Goal: Information Seeking & Learning: Find specific page/section

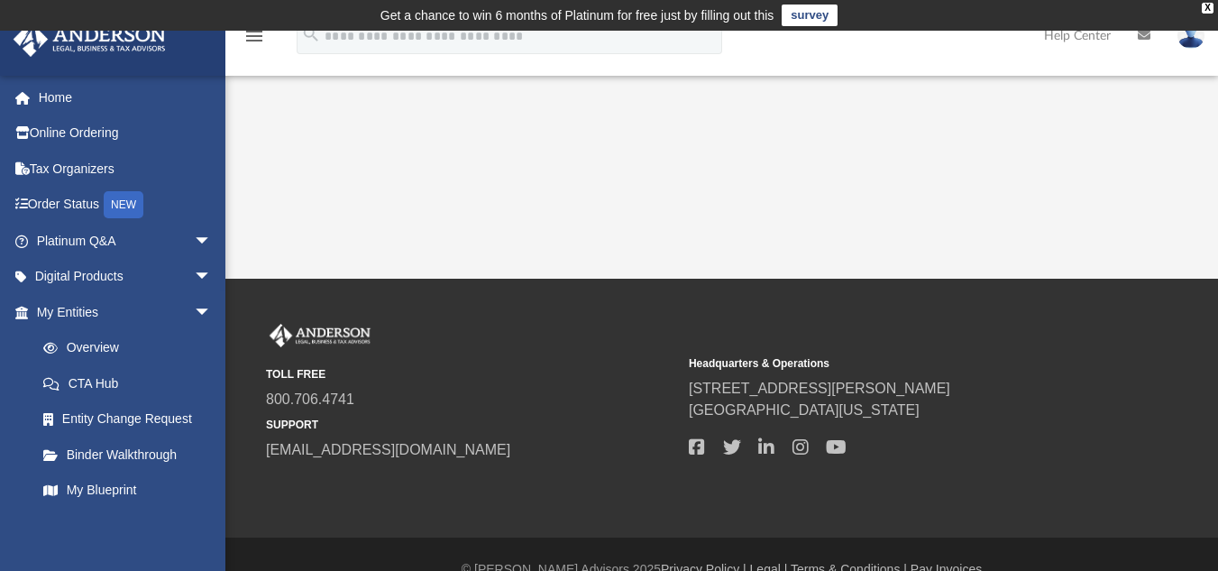
click at [729, 457] on div at bounding box center [894, 447] width 410 height 27
click at [194, 312] on span "arrow_drop_down" at bounding box center [212, 312] width 36 height 37
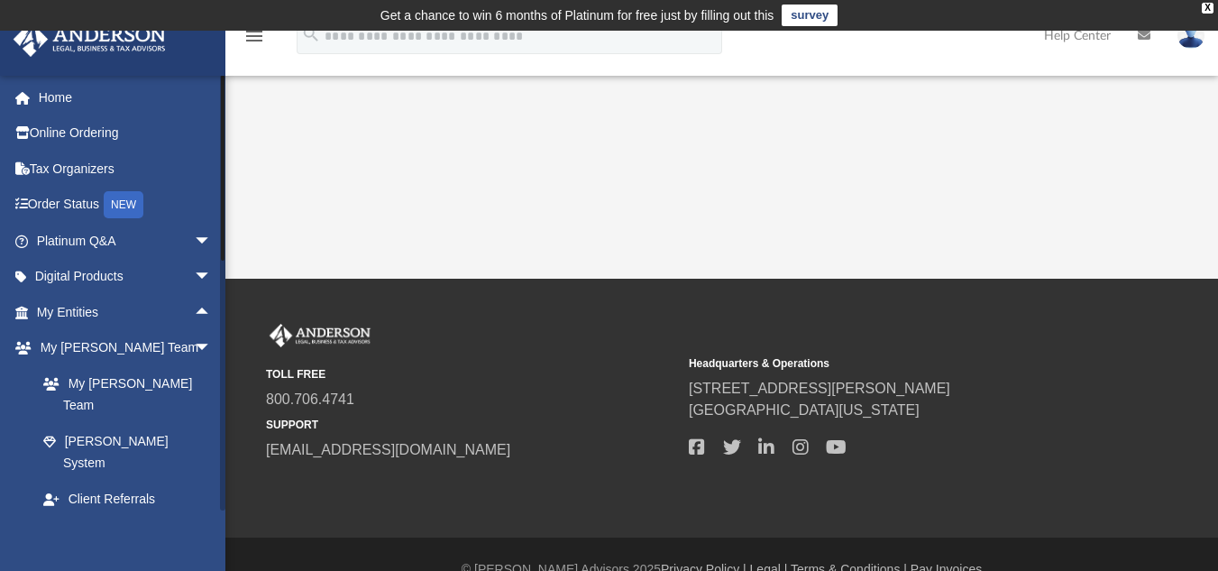
click at [194, 517] on span "arrow_drop_down" at bounding box center [212, 535] width 36 height 37
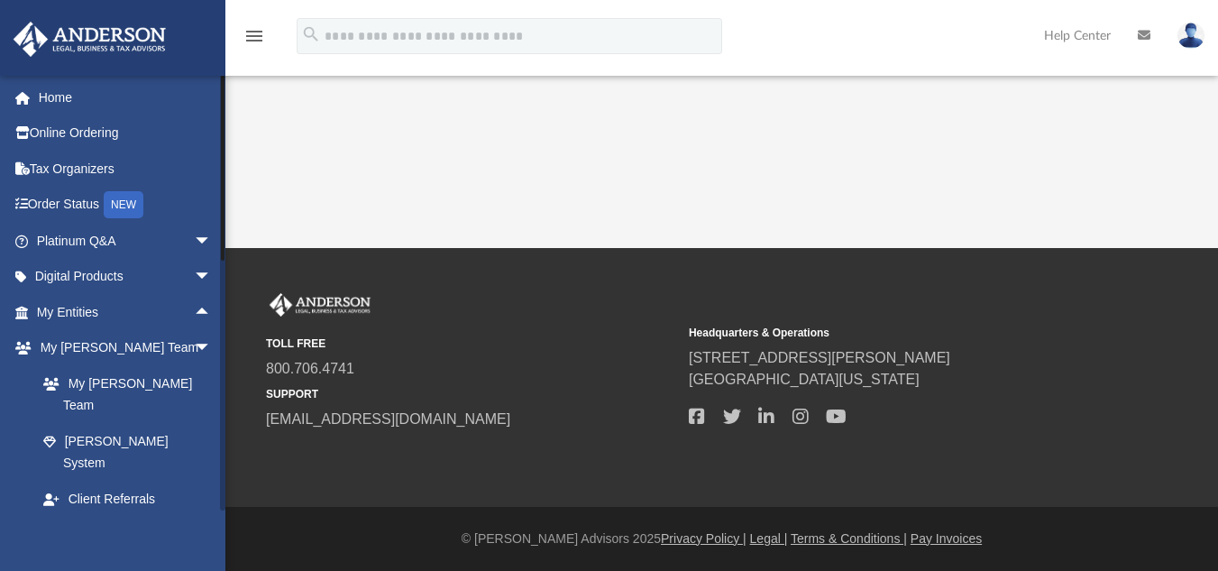
click at [194, 517] on span "arrow_drop_up" at bounding box center [212, 535] width 36 height 37
click at [79, 517] on link "My Documents arrow_drop_down" at bounding box center [126, 535] width 226 height 36
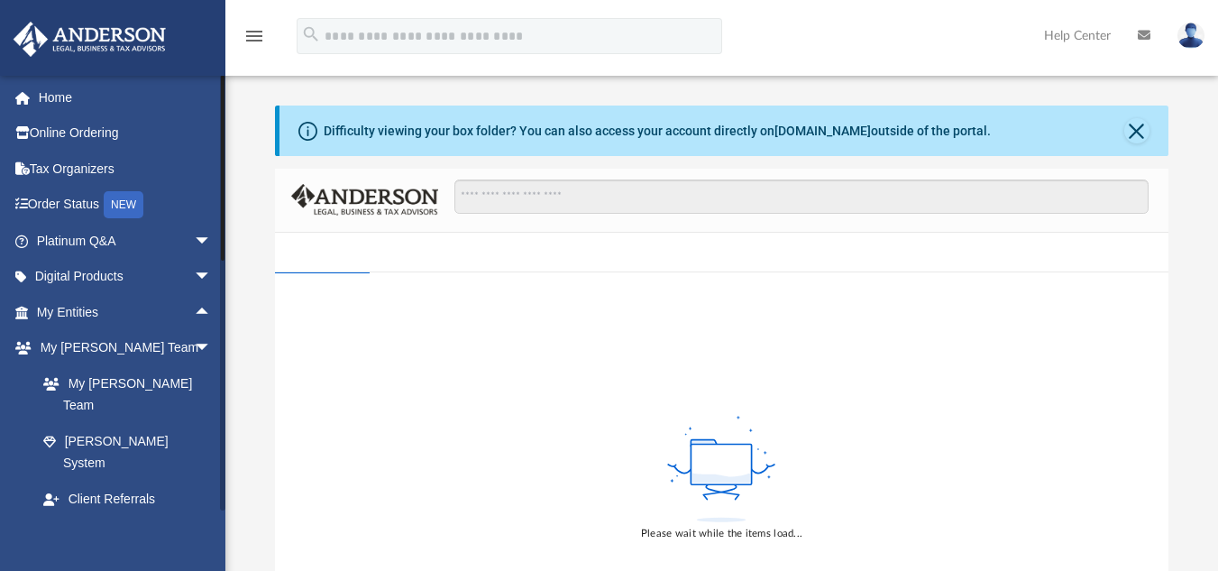
click at [199, 517] on span "arrow_drop_down" at bounding box center [212, 535] width 36 height 37
click at [78, 517] on link "My Documents arrow_drop_up" at bounding box center [126, 535] width 226 height 36
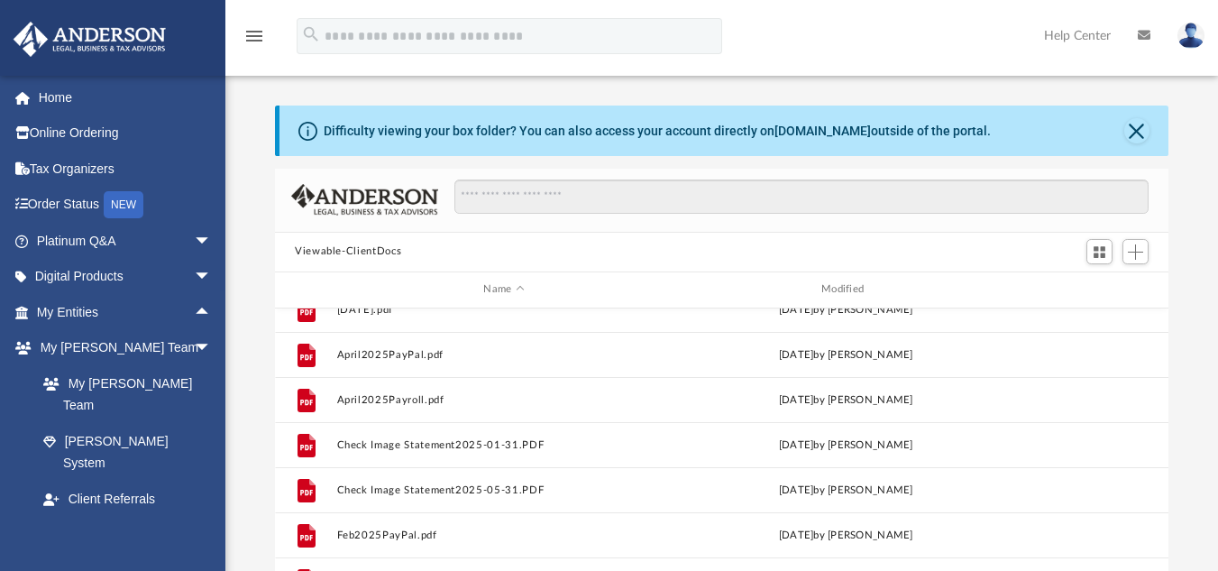
scroll to position [136, 0]
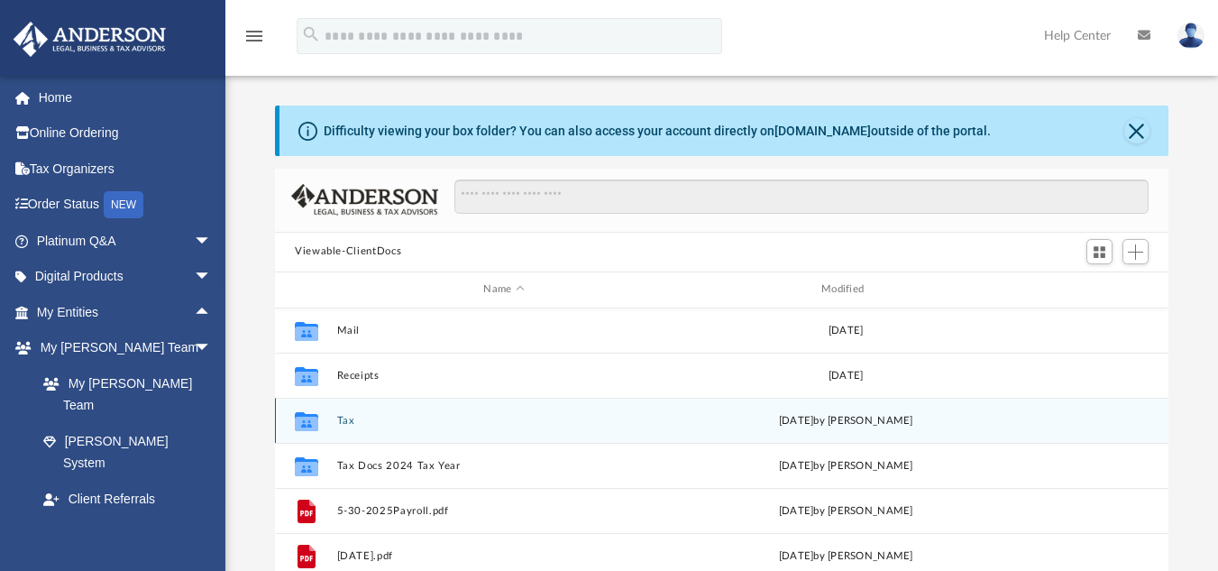
click at [342, 416] on button "Tax" at bounding box center [504, 420] width 334 height 12
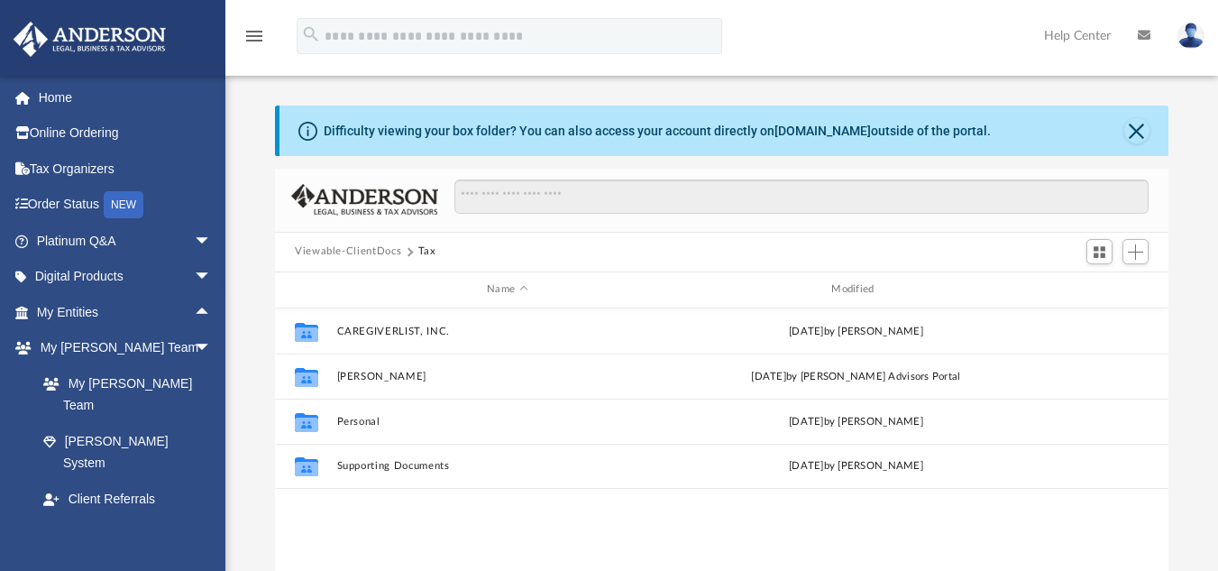
scroll to position [0, 0]
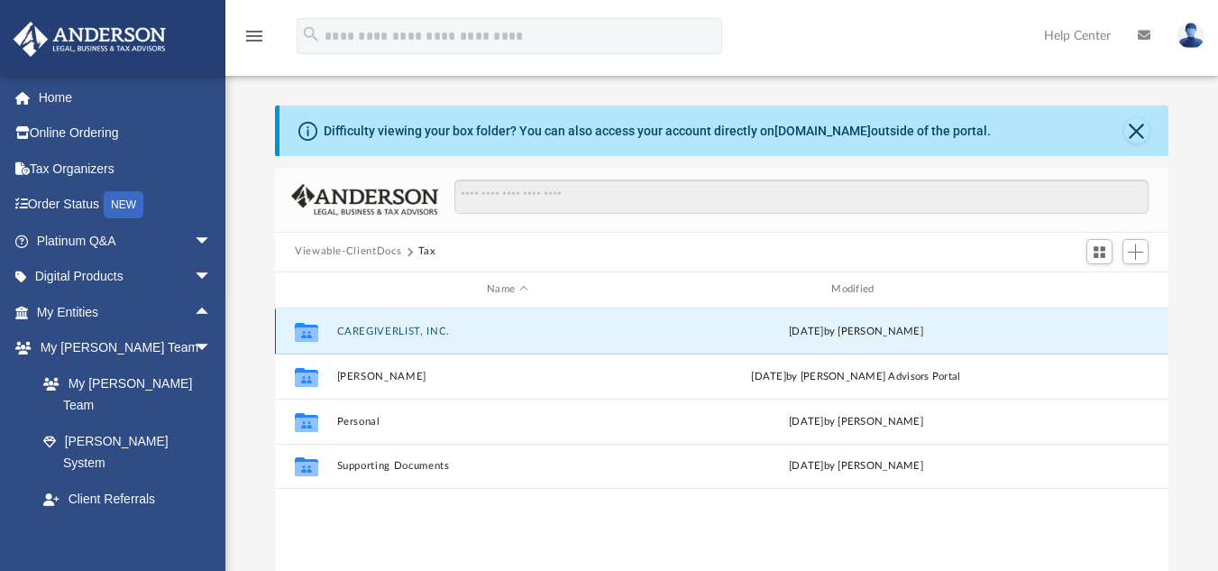
drag, startPoint x: 410, startPoint y: 338, endPoint x: 379, endPoint y: 334, distance: 31.9
drag, startPoint x: 379, startPoint y: 334, endPoint x: 334, endPoint y: 331, distance: 45.2
drag, startPoint x: 334, startPoint y: 331, endPoint x: 261, endPoint y: 282, distance: 87.0
click at [261, 282] on div "Difficulty viewing your box folder? You can also access your account directly o…" at bounding box center [721, 393] width 993 height 576
click at [379, 330] on button "CAREGIVERLIST, INC." at bounding box center [507, 331] width 341 height 12
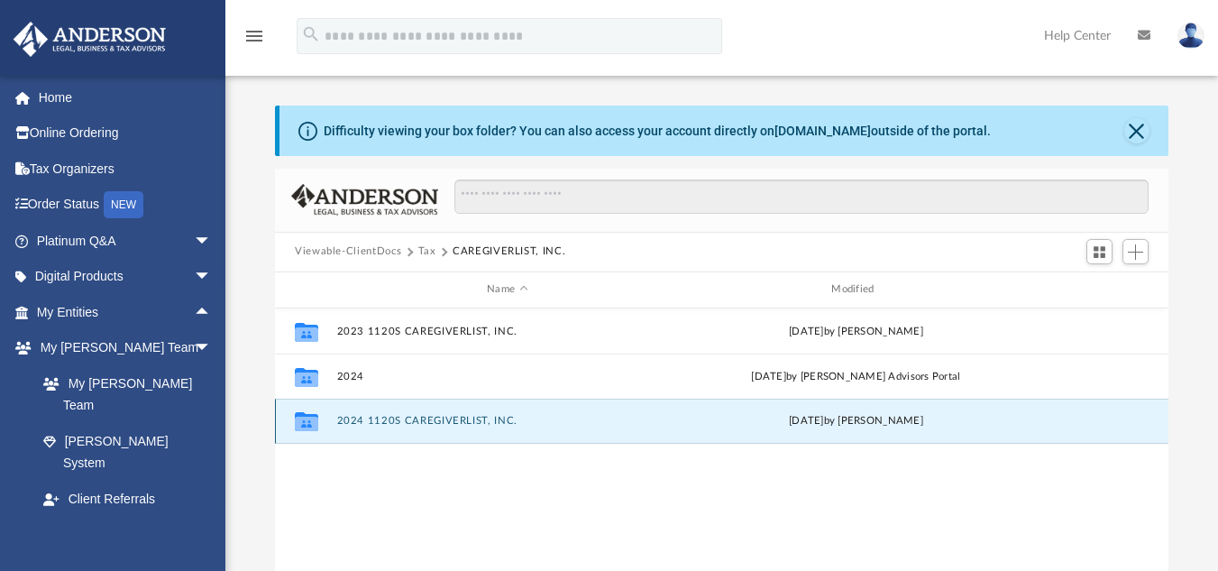
click at [404, 420] on button "2024 1120S CAREGIVERLIST, INC." at bounding box center [507, 421] width 341 height 12
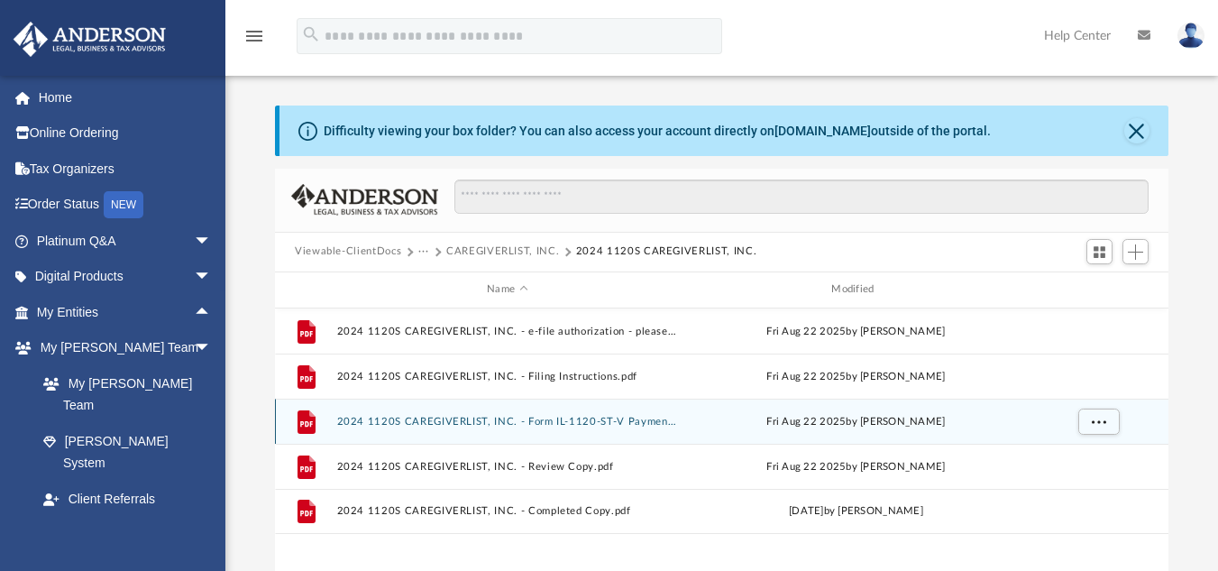
click at [328, 419] on div "File" at bounding box center [306, 421] width 45 height 29
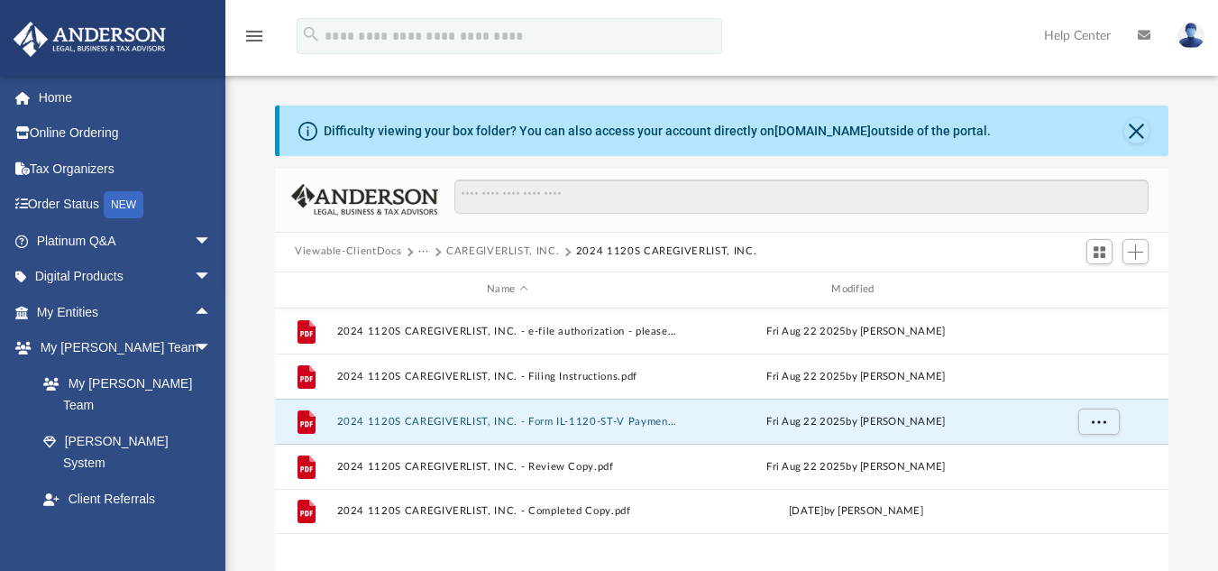
click at [1007, 252] on div "Viewable-ClientDocs ··· CAREGIVERLIST, INC. 2024 1120S CAREGIVERLIST, INC." at bounding box center [721, 253] width 893 height 40
drag, startPoint x: 1225, startPoint y: 275, endPoint x: 1076, endPoint y: 85, distance: 242.1
drag, startPoint x: 1076, startPoint y: 85, endPoint x: 1198, endPoint y: 188, distance: 160.0
click at [1198, 188] on div "Difficulty viewing your box folder? You can also access your account directly o…" at bounding box center [721, 393] width 993 height 576
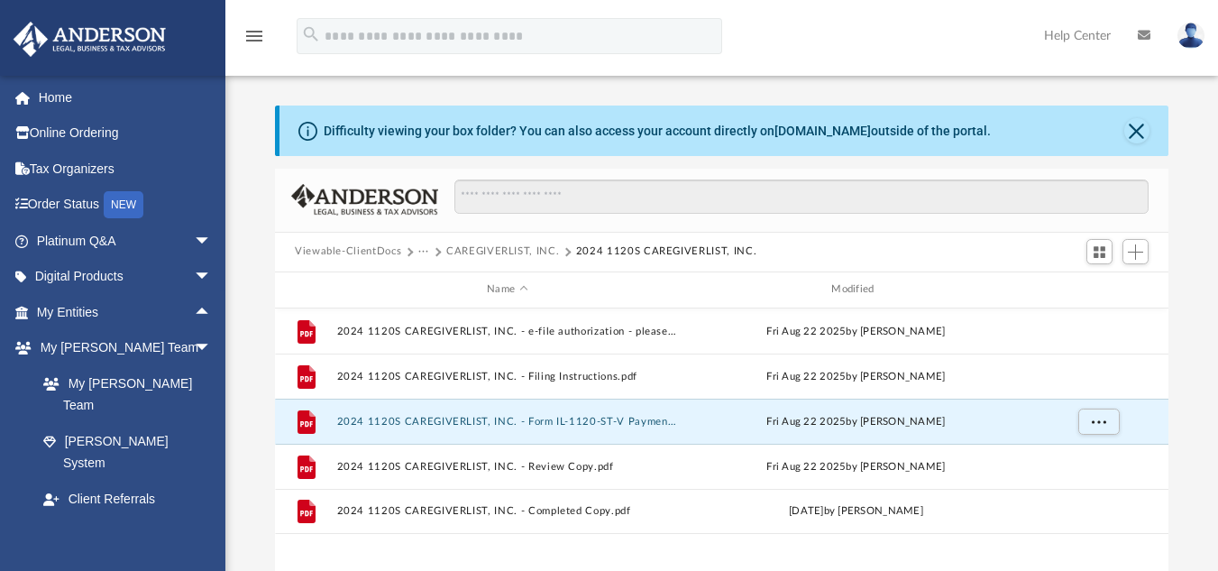
drag, startPoint x: 1224, startPoint y: 219, endPoint x: 1187, endPoint y: 121, distance: 105.0
drag, startPoint x: 1187, startPoint y: 121, endPoint x: 1084, endPoint y: 92, distance: 107.6
click at [1084, 92] on div "Difficulty viewing your box folder? You can also access your account directly o…" at bounding box center [721, 375] width 993 height 614
drag, startPoint x: 1223, startPoint y: 170, endPoint x: 1203, endPoint y: 126, distance: 48.8
click at [1203, 126] on div "Difficulty viewing your box folder? You can also access your account directly o…" at bounding box center [721, 393] width 993 height 576
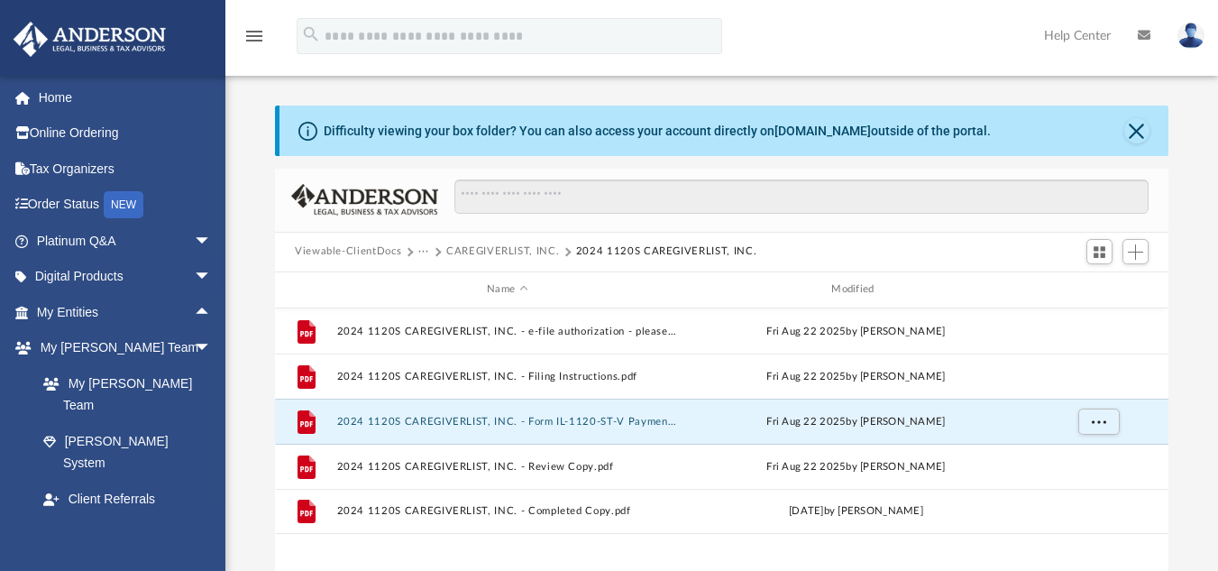
drag, startPoint x: 1223, startPoint y: 296, endPoint x: 1135, endPoint y: 88, distance: 225.1
click at [1135, 88] on div "Difficulty viewing your box folder? You can also access your account directly o…" at bounding box center [721, 375] width 993 height 614
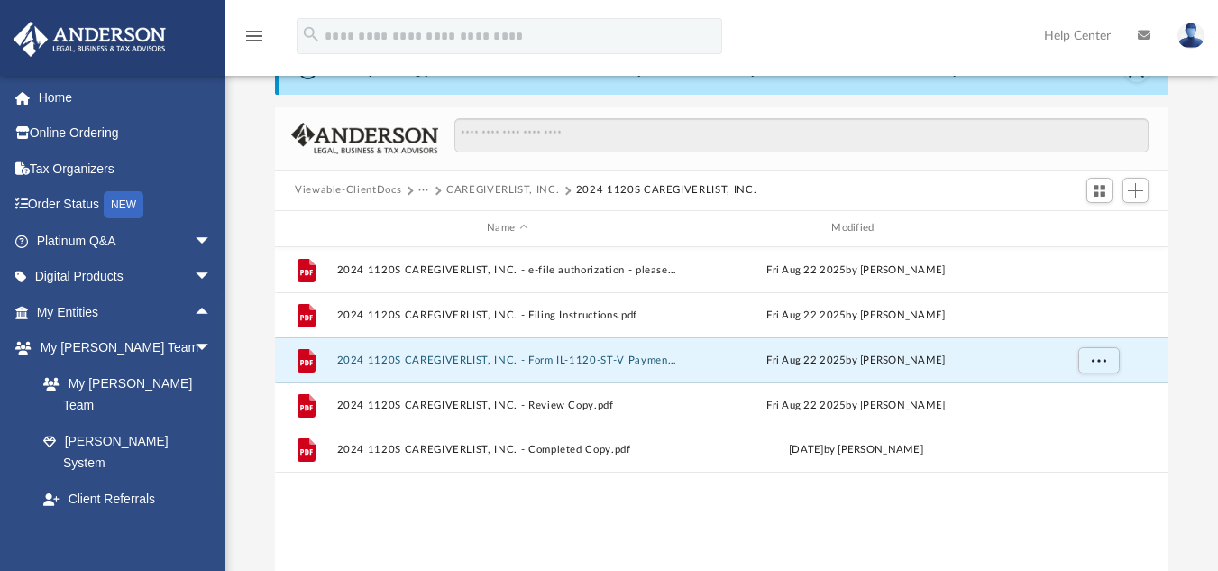
scroll to position [90, 0]
click at [483, 359] on button "2024 1120S CAREGIVERLIST, INC. - Form IL-1120-ST-V Payment Voucher.pdf" at bounding box center [507, 361] width 341 height 12
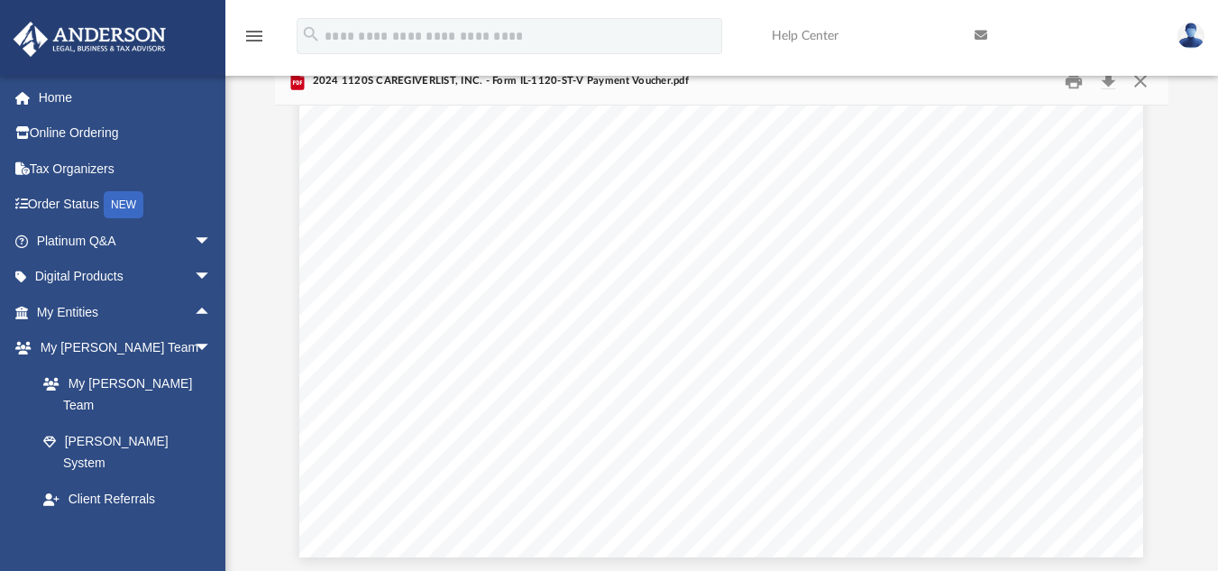
scroll to position [645, 0]
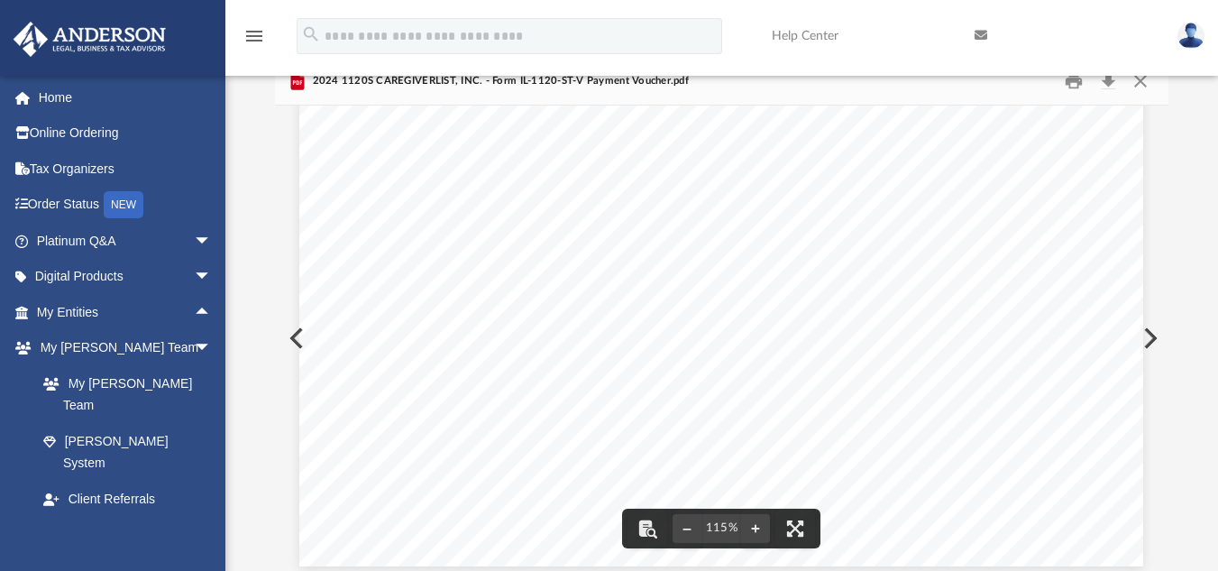
click at [1150, 338] on button "Preview" at bounding box center [1149, 338] width 40 height 50
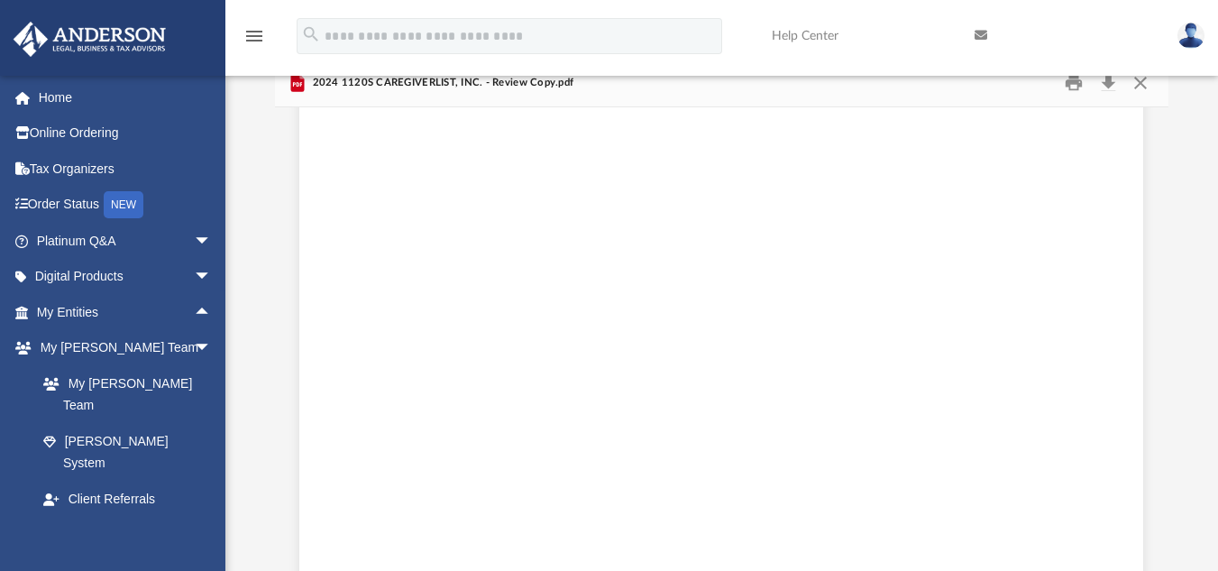
scroll to position [0, 0]
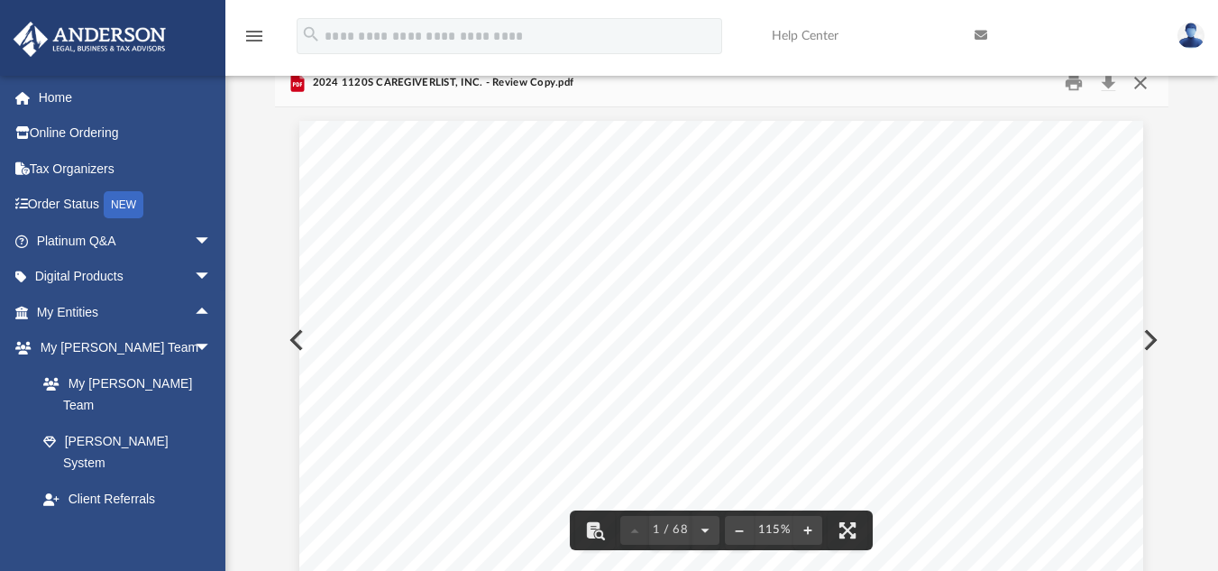
drag, startPoint x: 1137, startPoint y: 86, endPoint x: 1128, endPoint y: 62, distance: 25.1
click at [1128, 62] on div "menu search Site Menu add [PERSON_NAME][EMAIL_ADDRESS][DOMAIN_NAME] My Profile …" at bounding box center [609, 256] width 1218 height 730
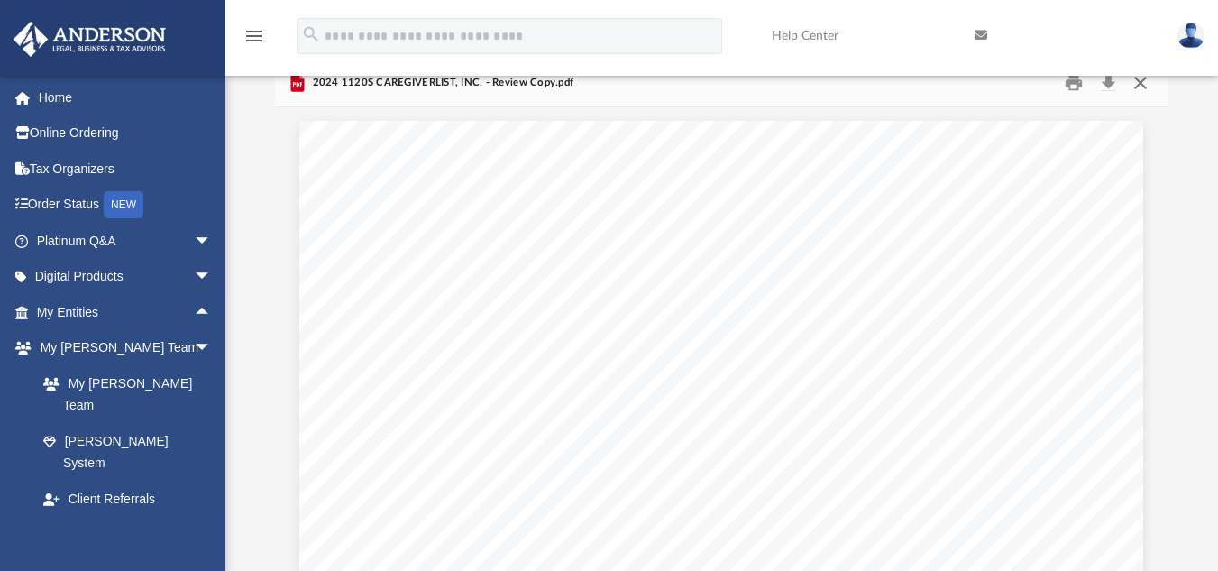
click at [1144, 84] on button "Close" at bounding box center [1140, 83] width 32 height 28
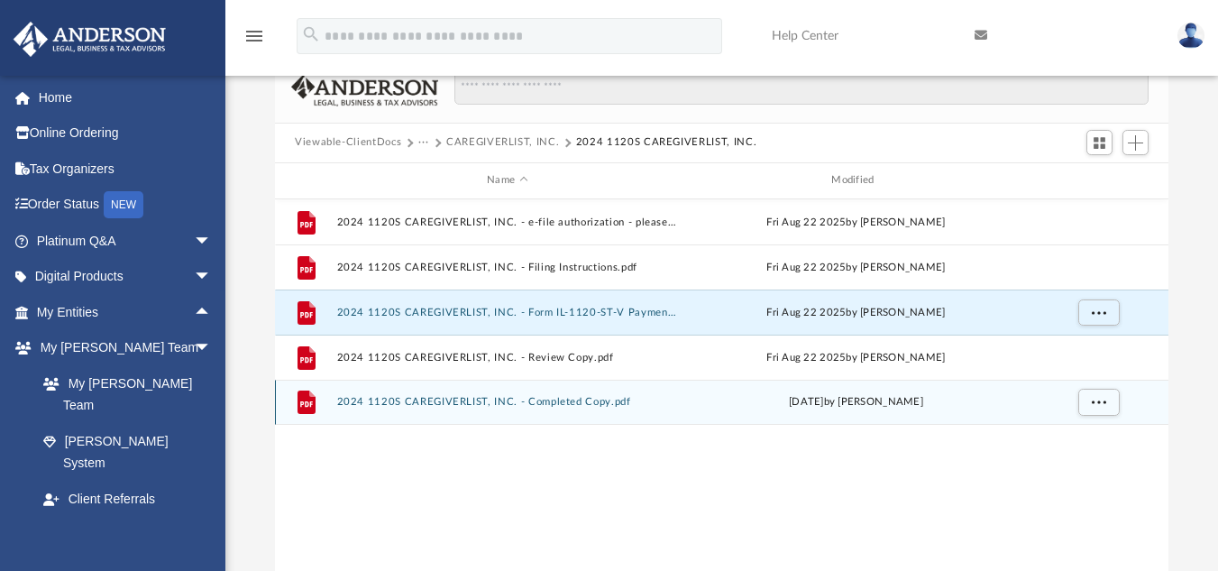
scroll to position [139, 0]
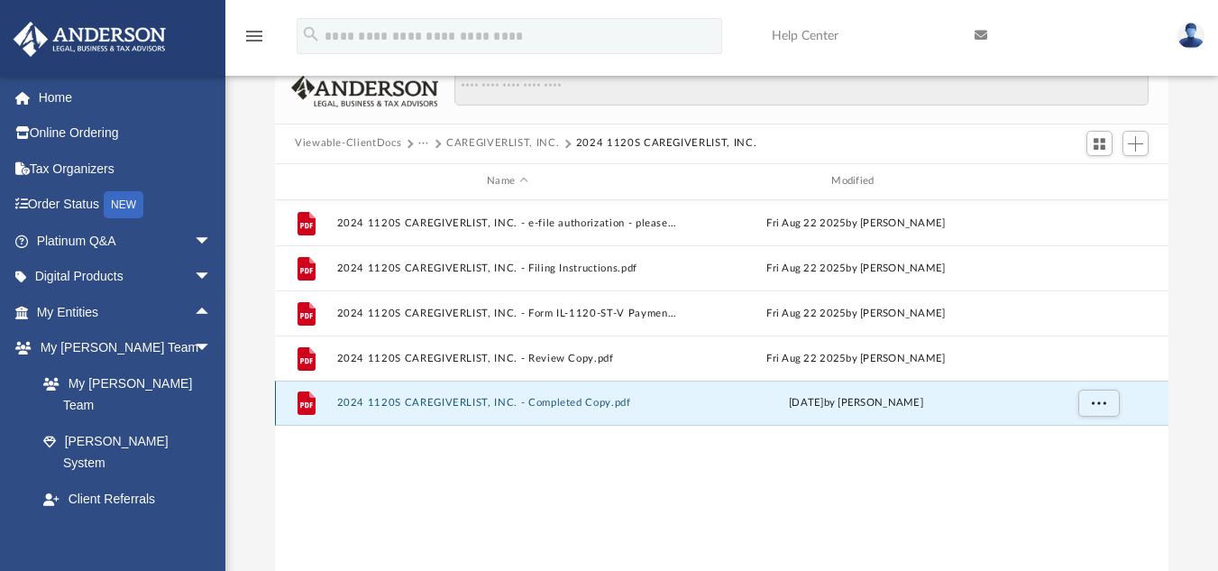
click at [563, 407] on button "2024 1120S CAREGIVERLIST, INC. - Completed Copy.pdf" at bounding box center [507, 403] width 341 height 12
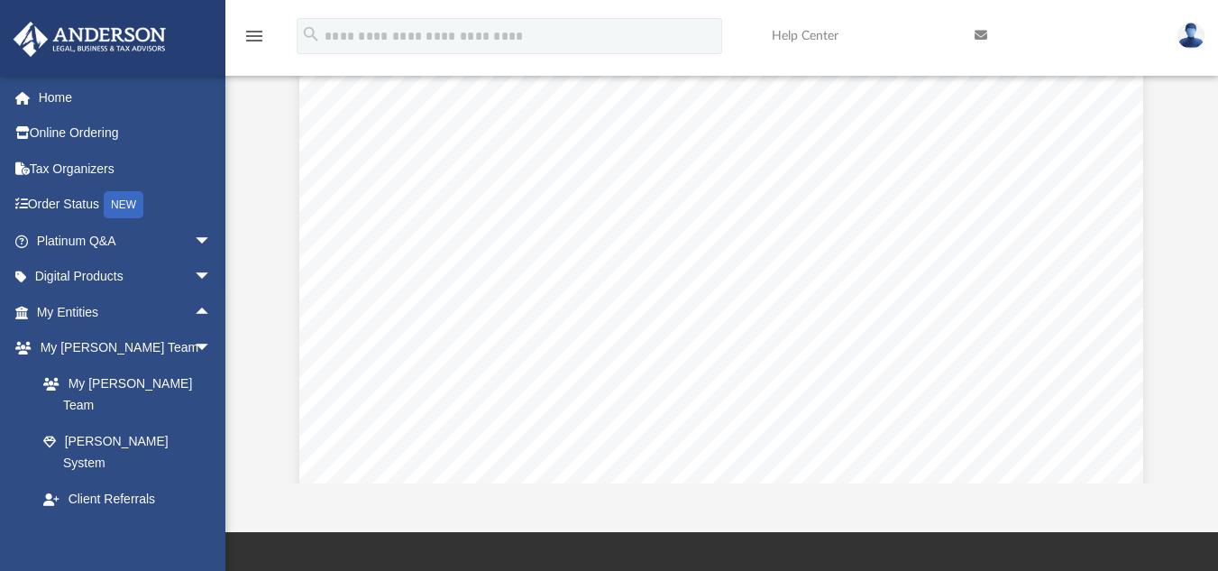
scroll to position [233, 0]
